Goal: Check status

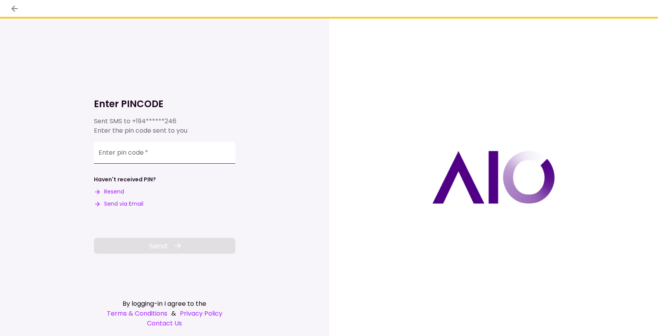
click at [158, 161] on input "Enter pin code   *" at bounding box center [164, 153] width 141 height 22
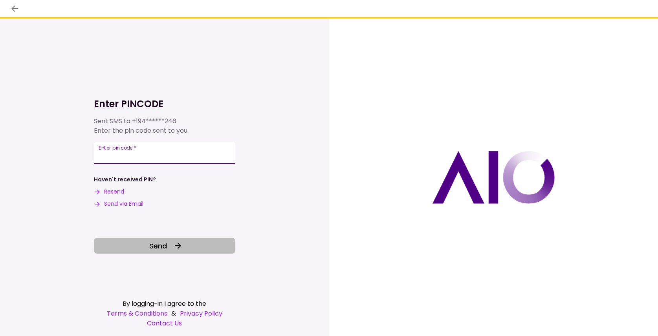
type input "******"
click at [161, 245] on span "Send" at bounding box center [158, 246] width 18 height 11
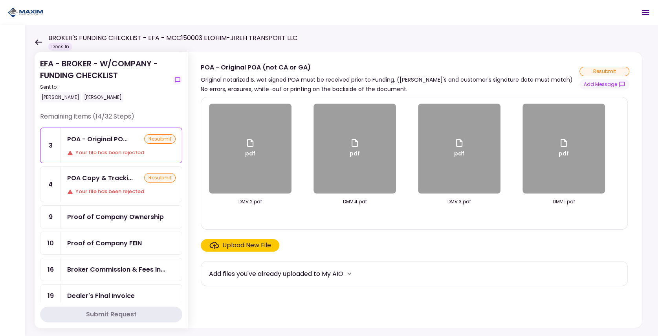
drag, startPoint x: 127, startPoint y: 151, endPoint x: 107, endPoint y: 181, distance: 36.6
click at [127, 151] on div "Your file has been rejected" at bounding box center [121, 153] width 108 height 8
drag, startPoint x: 107, startPoint y: 181, endPoint x: 113, endPoint y: 203, distance: 22.3
click at [107, 182] on div "POA Copy & Tracki... resubmit Your file has been rejected" at bounding box center [121, 184] width 121 height 35
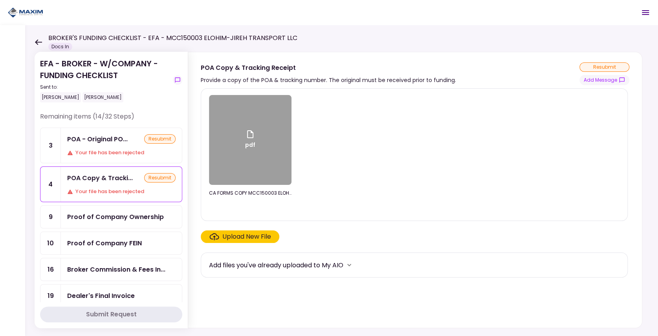
click at [116, 216] on div "Proof of Company Ownership" at bounding box center [115, 217] width 97 height 10
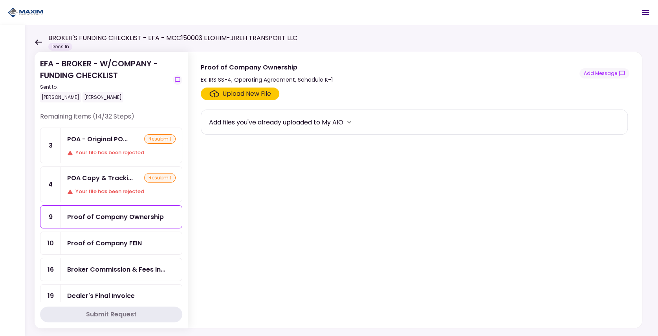
click at [121, 238] on div "Proof of Company FEIN" at bounding box center [104, 243] width 75 height 10
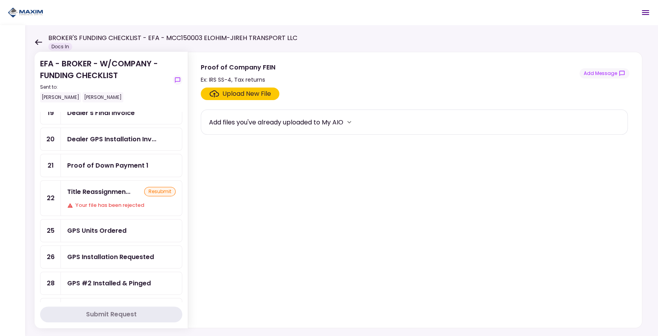
scroll to position [209, 0]
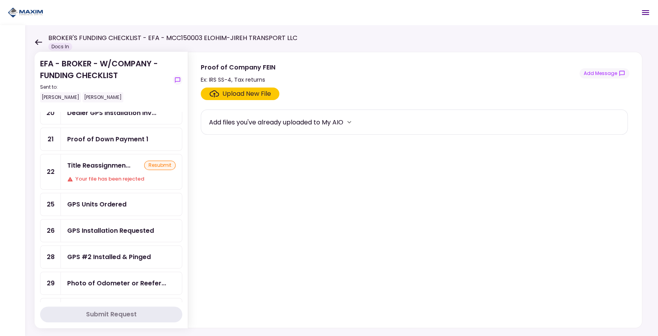
click at [108, 246] on div "GPS #2 Installed & Pinged" at bounding box center [121, 257] width 121 height 22
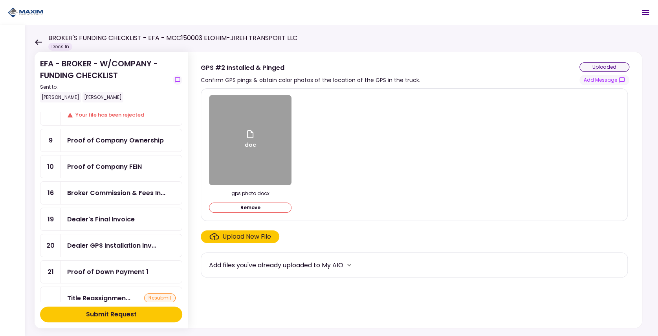
scroll to position [79, 0]
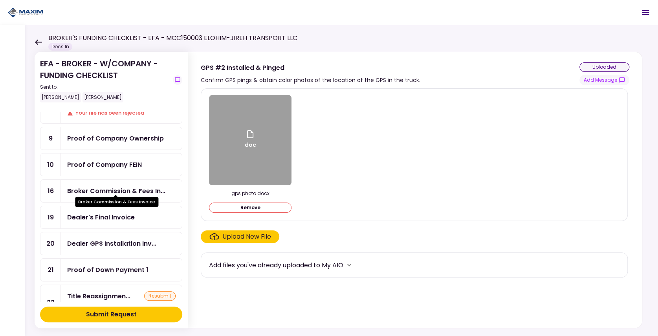
drag, startPoint x: 116, startPoint y: 191, endPoint x: 23, endPoint y: 192, distance: 93.1
click at [116, 191] on div "Broker Commission & Fees In..." at bounding box center [116, 191] width 98 height 10
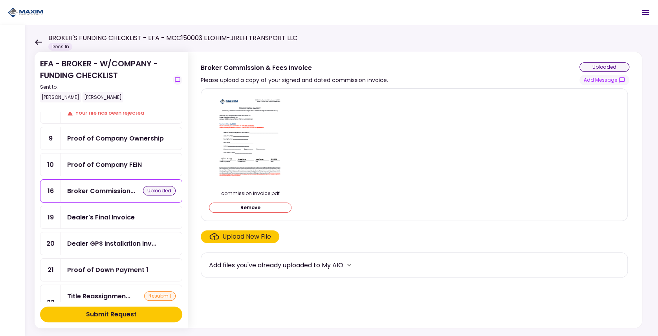
click at [114, 163] on div "Proof of Company FEIN" at bounding box center [104, 165] width 75 height 10
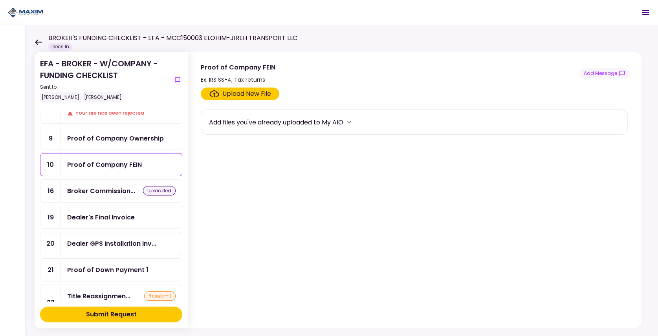
click at [113, 134] on div "Proof of Company Ownership" at bounding box center [115, 139] width 97 height 10
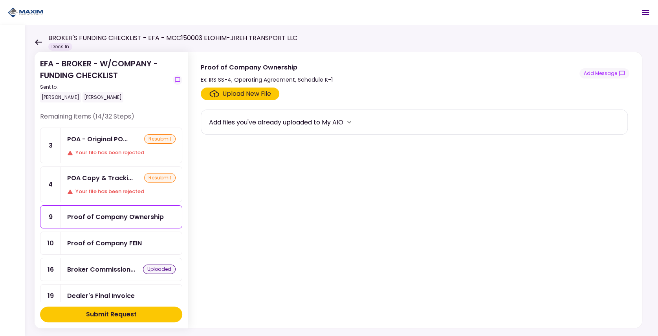
drag, startPoint x: 115, startPoint y: 150, endPoint x: 116, endPoint y: 180, distance: 30.3
click at [115, 150] on div "Your file has been rejected" at bounding box center [121, 153] width 108 height 8
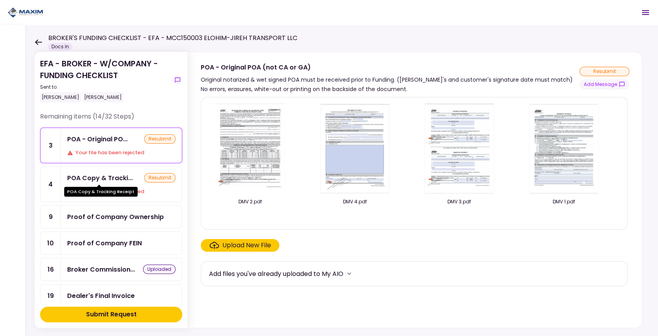
click at [116, 180] on div "POA Copy & Tracki..." at bounding box center [100, 178] width 66 height 10
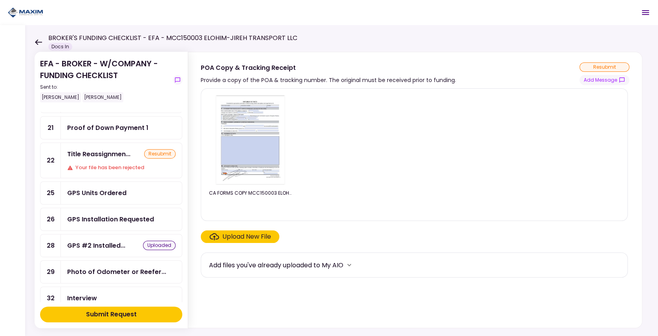
scroll to position [236, 0]
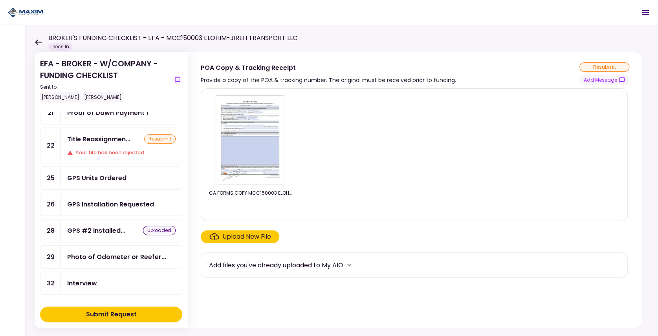
click at [130, 317] on div "Submit Request" at bounding box center [111, 314] width 51 height 9
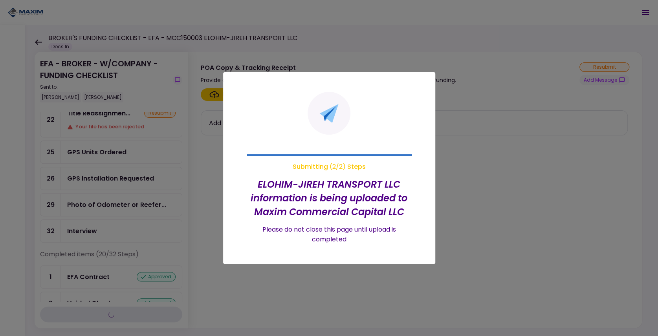
scroll to position [210, 0]
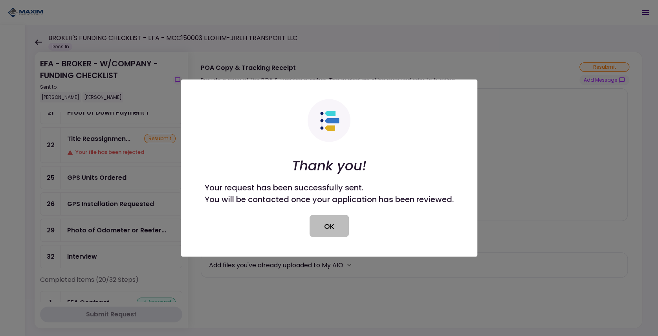
click at [339, 230] on button "OK" at bounding box center [329, 226] width 39 height 22
